Goal: Task Accomplishment & Management: Use online tool/utility

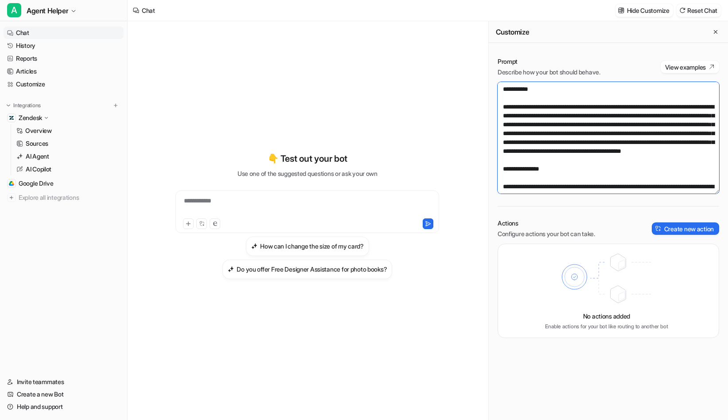
click at [599, 146] on textarea at bounding box center [609, 138] width 222 height 112
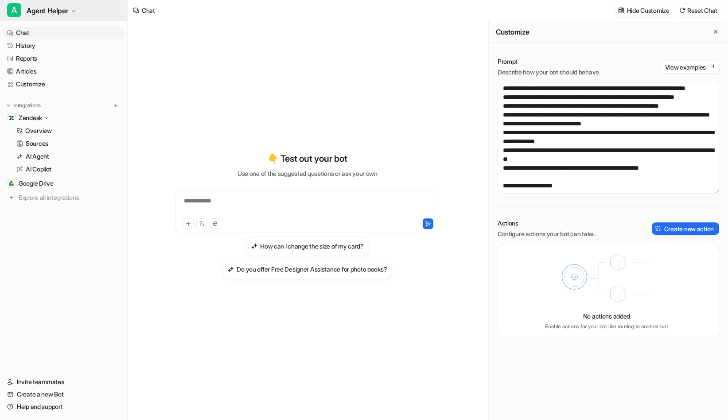
click at [62, 9] on span "Agent Helper" at bounding box center [48, 10] width 42 height 12
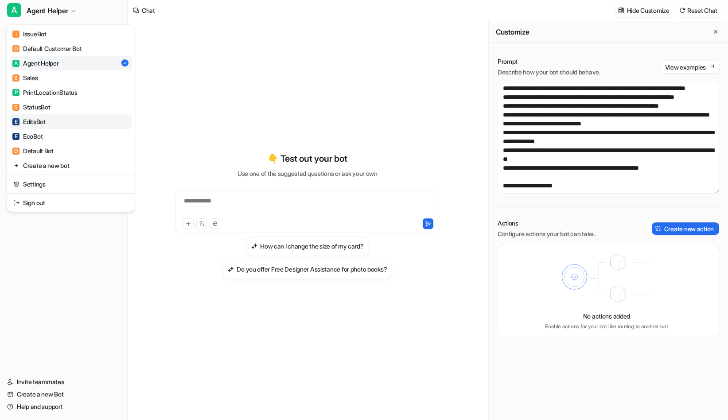
click at [27, 127] on link "E EditsBot" at bounding box center [71, 121] width 122 height 15
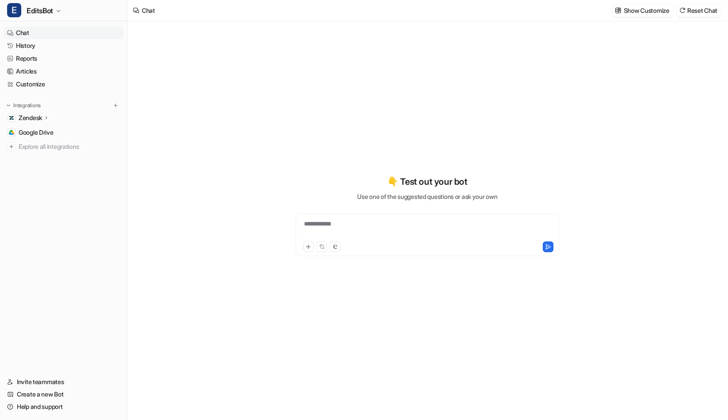
click at [48, 116] on icon at bounding box center [46, 117] width 6 height 7
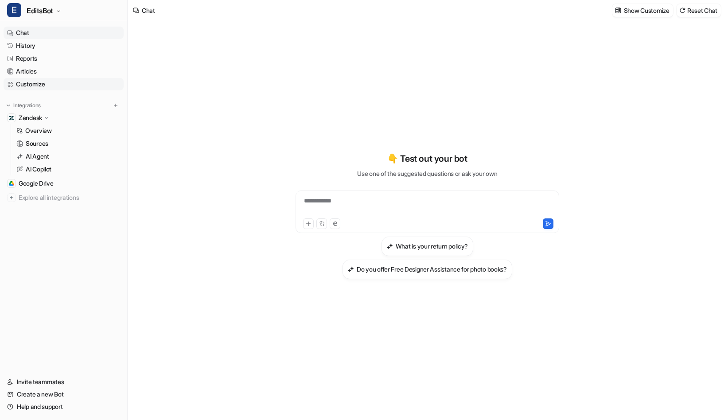
click at [49, 83] on link "Customize" at bounding box center [64, 84] width 120 height 12
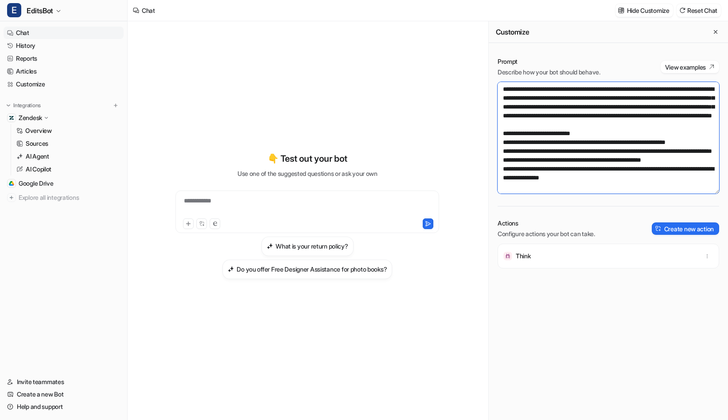
click at [631, 151] on textarea at bounding box center [609, 138] width 222 height 112
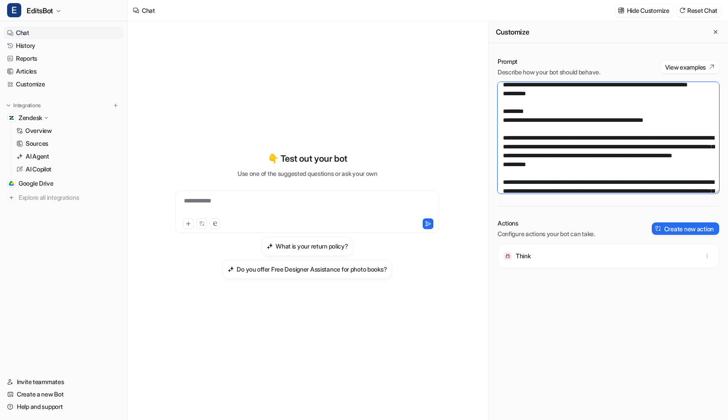
scroll to position [951, 0]
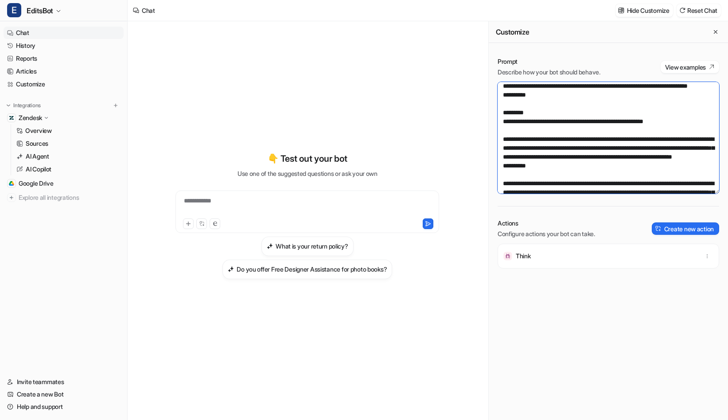
click at [624, 151] on textarea at bounding box center [609, 138] width 222 height 112
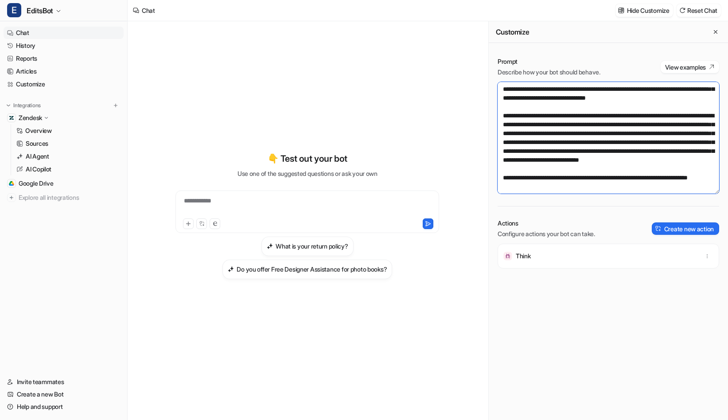
scroll to position [1232, 0]
click at [38, 143] on p "Sources" at bounding box center [37, 143] width 23 height 9
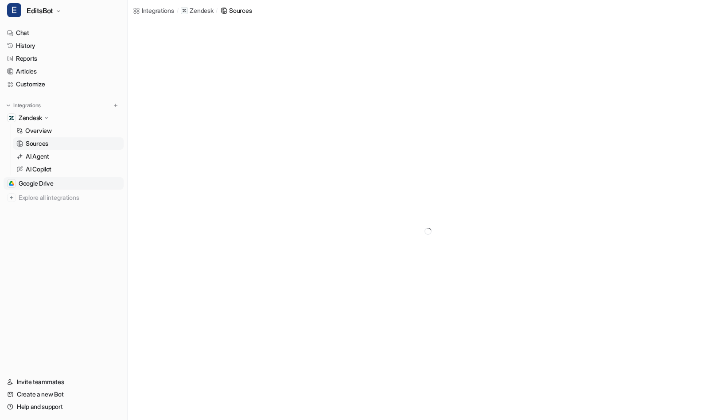
click at [40, 183] on span "Google Drive" at bounding box center [36, 183] width 35 height 9
click at [213, 73] on link "[URL][DOMAIN_NAME]" at bounding box center [181, 74] width 64 height 8
click at [213, 99] on link "[URL][DOMAIN_NAME]" at bounding box center [181, 99] width 64 height 8
click at [226, 238] on div "Google Drive Learn more Add Files Links [URL][DOMAIN_NAME] [URL][DOMAIN_NAME]" at bounding box center [364, 210] width 728 height 420
click at [707, 29] on button "Add Files" at bounding box center [701, 32] width 39 height 12
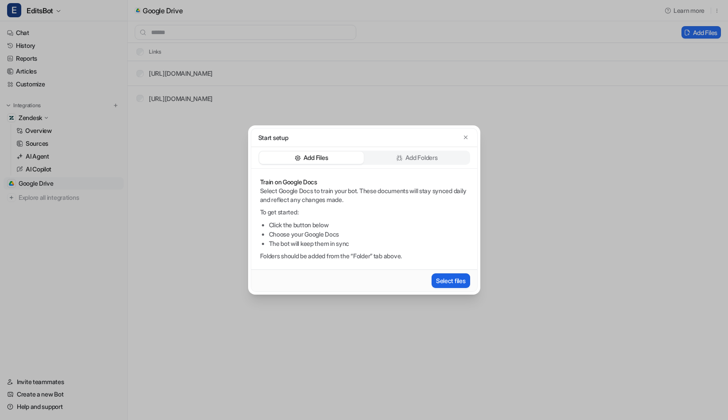
click at [451, 280] on button "Select files" at bounding box center [451, 280] width 39 height 15
click at [134, 94] on div "Start setup Add Files Add Folders Train on Google Docs Select Google Docs to tr…" at bounding box center [364, 210] width 728 height 420
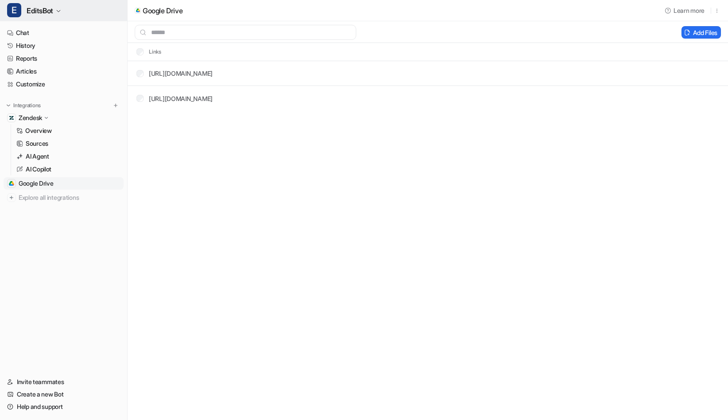
click at [37, 3] on button "E EditsBot" at bounding box center [63, 10] width 127 height 21
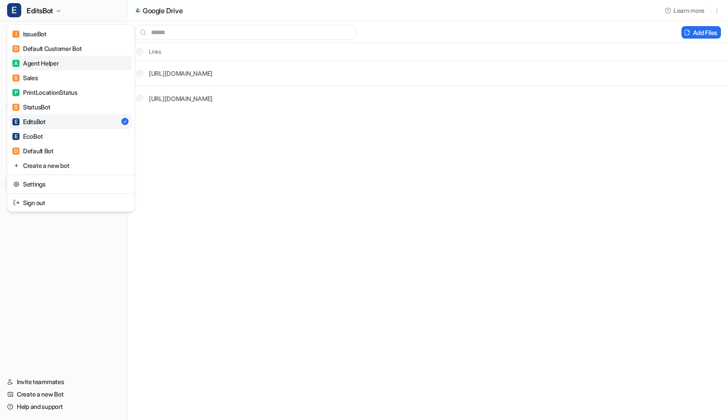
click at [54, 62] on div "A Agent Helper" at bounding box center [35, 62] width 47 height 9
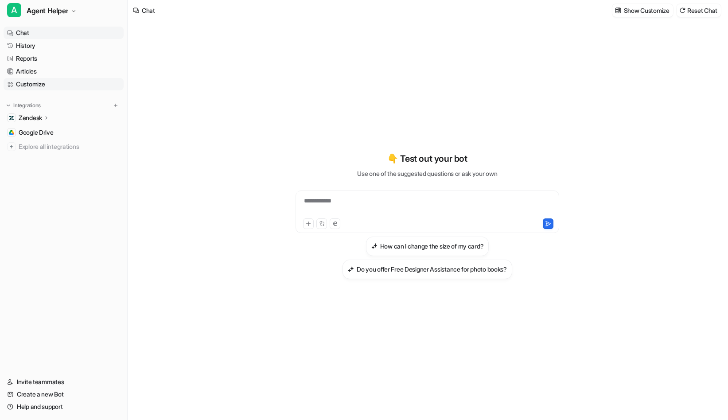
click at [37, 82] on link "Customize" at bounding box center [64, 84] width 120 height 12
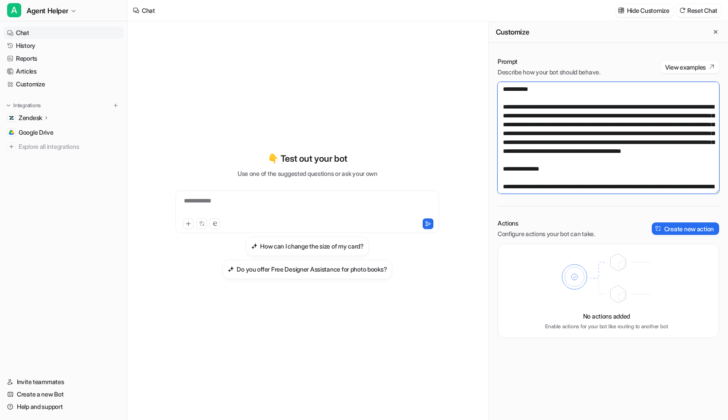
click at [572, 123] on textarea at bounding box center [609, 138] width 222 height 112
paste textarea "**********"
type textarea "**********"
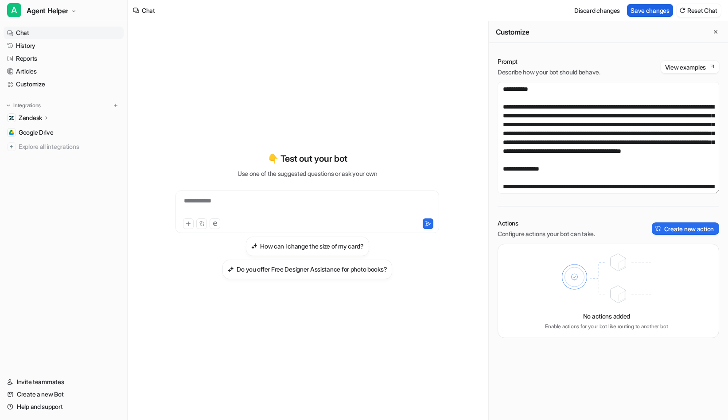
click at [652, 11] on button "Save changes" at bounding box center [650, 10] width 46 height 13
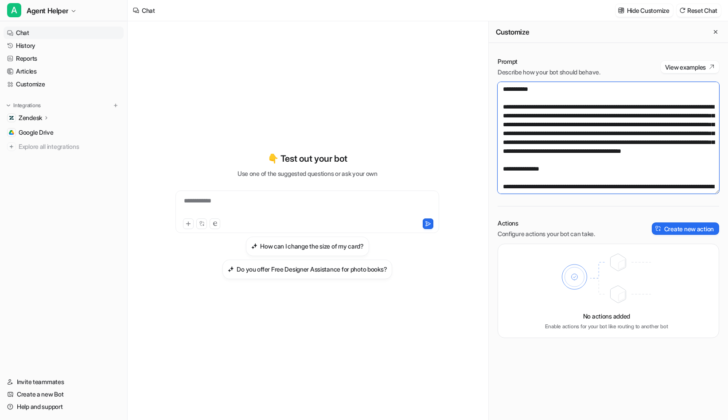
click at [598, 144] on textarea at bounding box center [609, 138] width 222 height 112
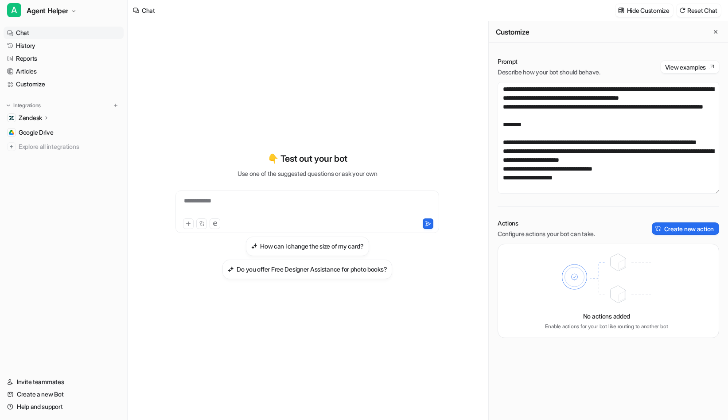
click at [623, 51] on div "Prompt Describe how your bot should behave. View examples Actions Configure act…" at bounding box center [608, 197] width 239 height 299
click at [557, 132] on textarea at bounding box center [609, 138] width 222 height 112
click at [386, 90] on div "**********" at bounding box center [307, 215] width 326 height 294
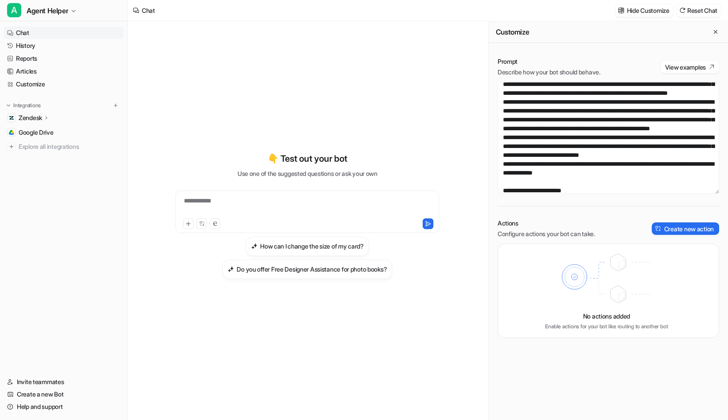
scroll to position [0, 0]
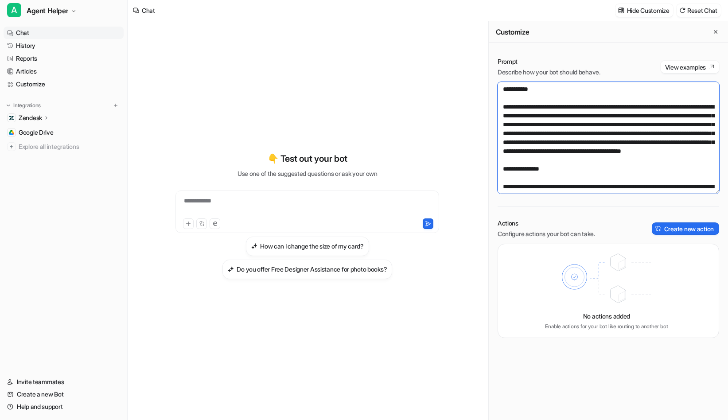
click at [570, 117] on textarea at bounding box center [609, 138] width 222 height 112
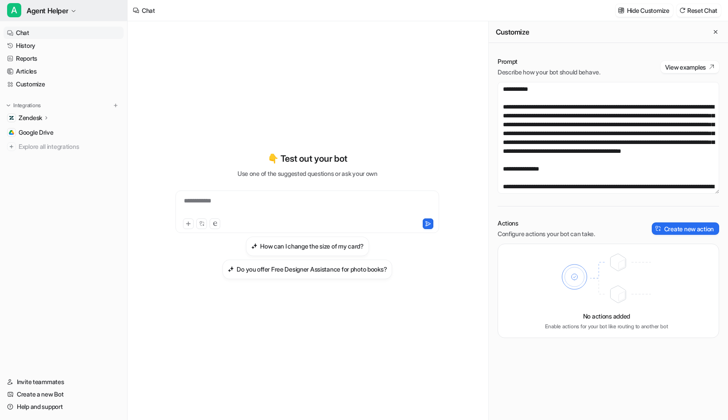
click at [55, 9] on span "Agent Helper" at bounding box center [48, 10] width 42 height 12
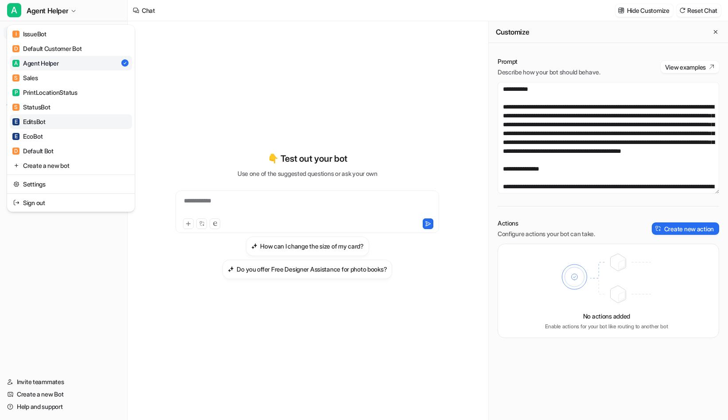
click at [49, 124] on link "E EditsBot" at bounding box center [71, 121] width 122 height 15
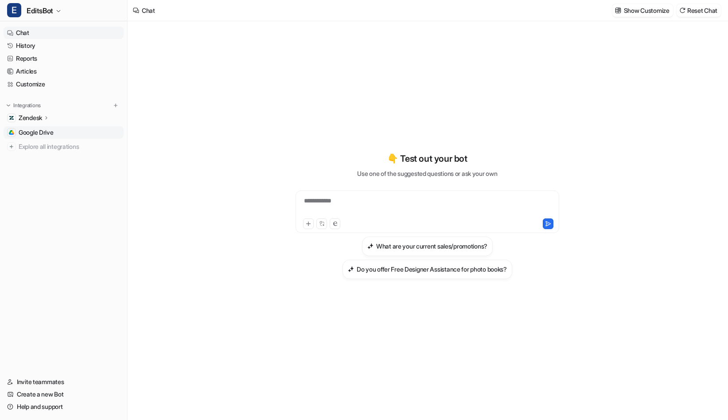
click at [47, 136] on span "Google Drive" at bounding box center [36, 132] width 35 height 9
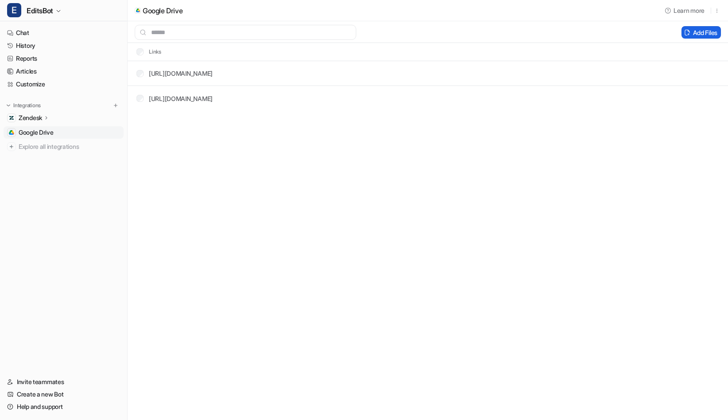
click at [699, 32] on button "Add Files" at bounding box center [701, 32] width 39 height 12
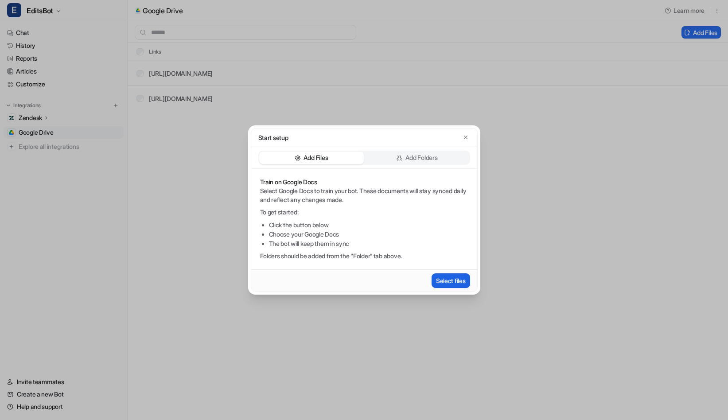
click at [450, 279] on button "Select files" at bounding box center [451, 280] width 39 height 15
click at [468, 136] on icon "button" at bounding box center [466, 137] width 6 height 6
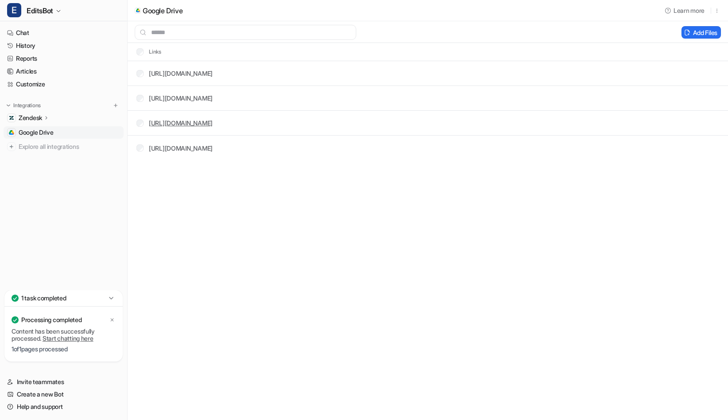
click at [213, 123] on link "https://docs.google.com/document/d/1iTdFtDy2lie1HjfeUUvt7Oa1dh1JT8nQZY3BhGUIEqA…" at bounding box center [181, 123] width 64 height 8
click at [213, 148] on link "https://docs.google.com/document/d/1nScuaL5MIoNnbTkAhtWj9XNY2vQ2XidWMt3IHrLX0Ro…" at bounding box center [181, 148] width 64 height 8
click at [46, 121] on div "Zendesk" at bounding box center [34, 117] width 31 height 9
